Goal: Transaction & Acquisition: Purchase product/service

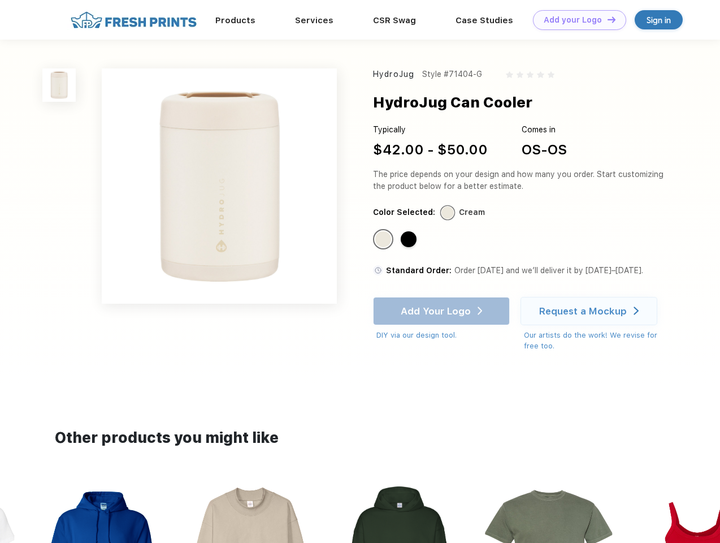
click at [575, 20] on link "Add your Logo Design Tool" at bounding box center [579, 20] width 93 height 20
click at [0, 0] on div "Design Tool" at bounding box center [0, 0] width 0 height 0
click at [606, 19] on link "Add your Logo Design Tool" at bounding box center [579, 20] width 93 height 20
click at [59, 85] on img at bounding box center [58, 84] width 33 height 33
click at [384, 240] on div "Standard Color" at bounding box center [383, 239] width 16 height 16
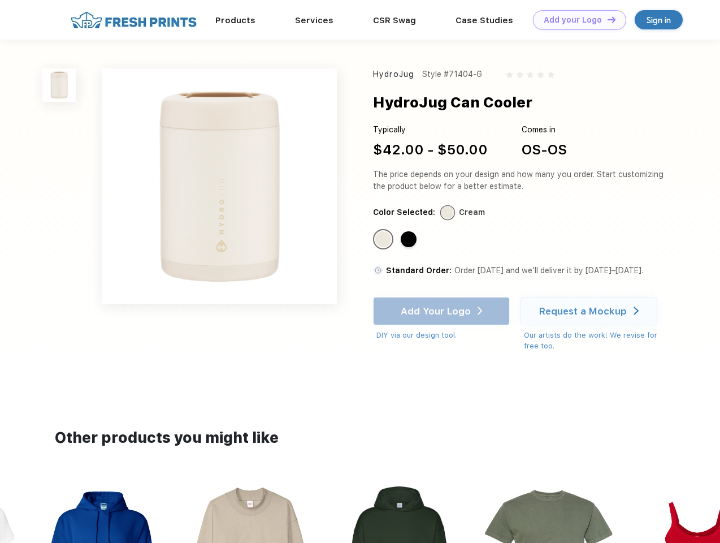
click at [410, 240] on div "Standard Color" at bounding box center [409, 239] width 16 height 16
click at [443, 311] on div "Add Your Logo DIY via our design tool. Ah shoot! This product isn't up in our d…" at bounding box center [441, 319] width 137 height 44
click at [591, 311] on div "Request a Mockup" at bounding box center [583, 310] width 88 height 11
